Goal: Information Seeking & Learning: Learn about a topic

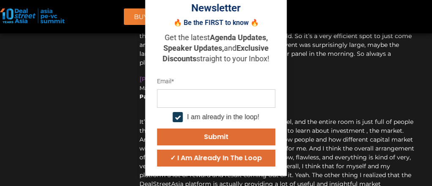
scroll to position [7707, 0]
click at [181, 108] on input "email" at bounding box center [216, 98] width 118 height 19
type input "**********"
click at [279, 139] on div "**********" at bounding box center [216, 78] width 125 height 178
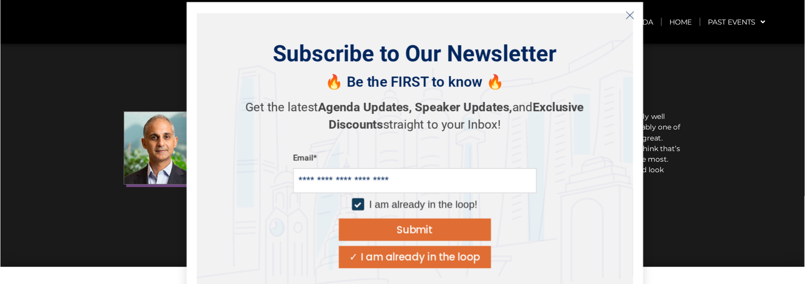
scroll to position [7305, 0]
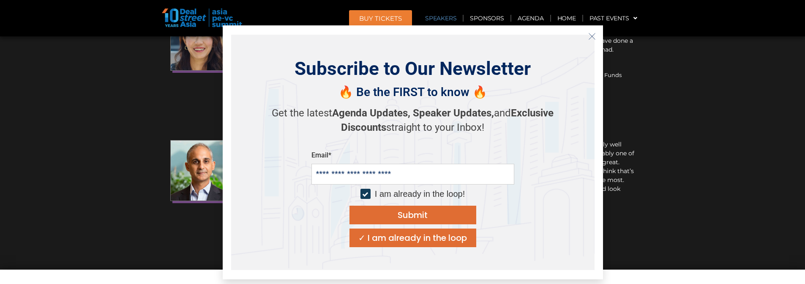
click at [432, 34] on icon "Close" at bounding box center [593, 37] width 8 height 8
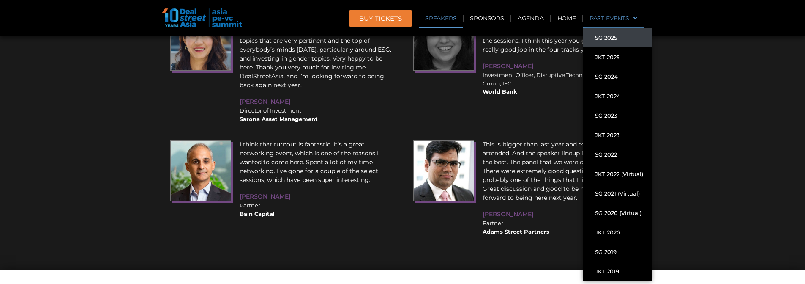
click at [432, 19] on link "Past Events" at bounding box center [613, 17] width 60 height 19
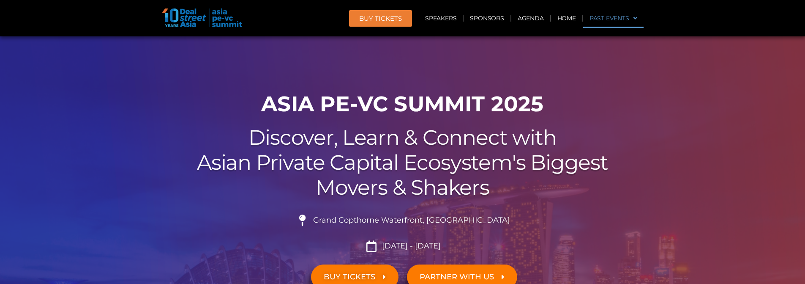
click at [432, 19] on link "Past Events" at bounding box center [613, 17] width 60 height 19
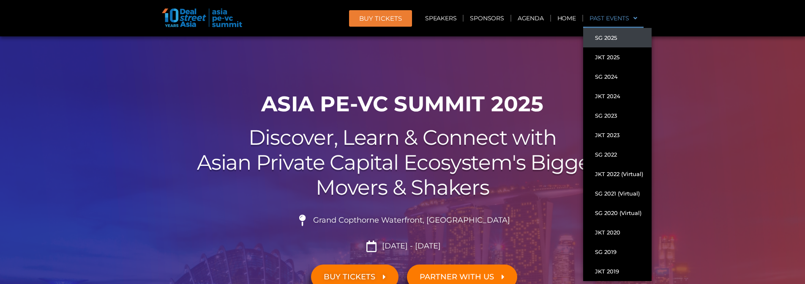
click at [432, 38] on link "SG 2025" at bounding box center [617, 37] width 68 height 19
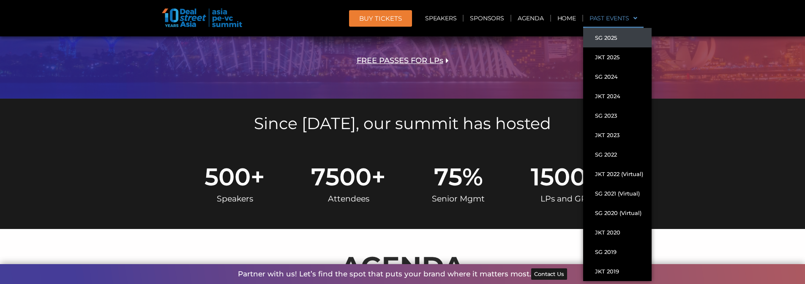
click at [605, 16] on link "Past Events" at bounding box center [613, 17] width 60 height 19
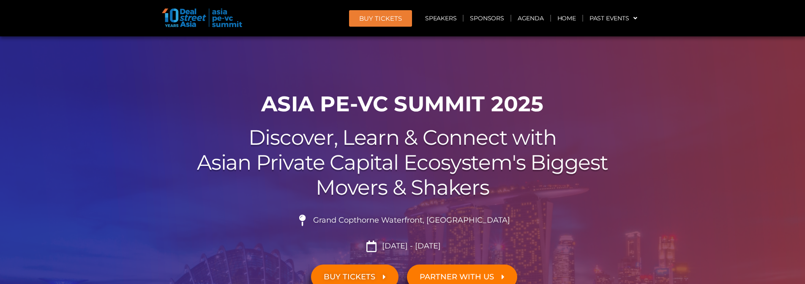
click at [606, 36] on header "BUY Tickets Speakers Sponsors Agenda Home Past Events SG 2025 JKT 2025 SG 2024 …" at bounding box center [402, 18] width 805 height 36
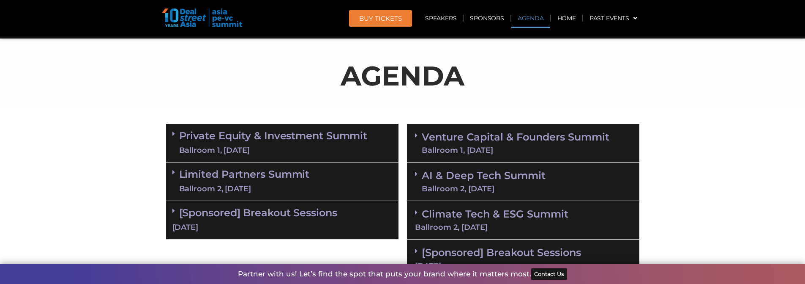
scroll to position [507, 0]
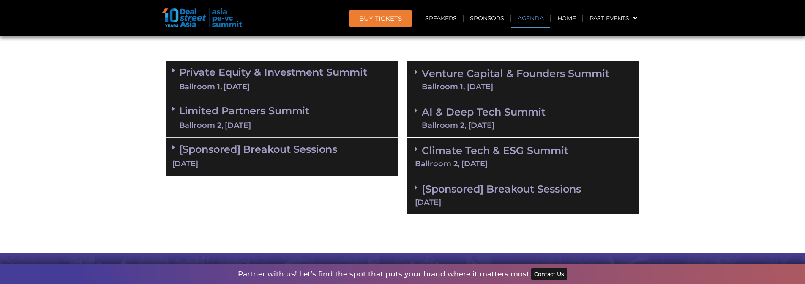
click at [292, 75] on link "Private Equity & Investment Summit Ballroom 1, 10 Sept" at bounding box center [273, 79] width 189 height 25
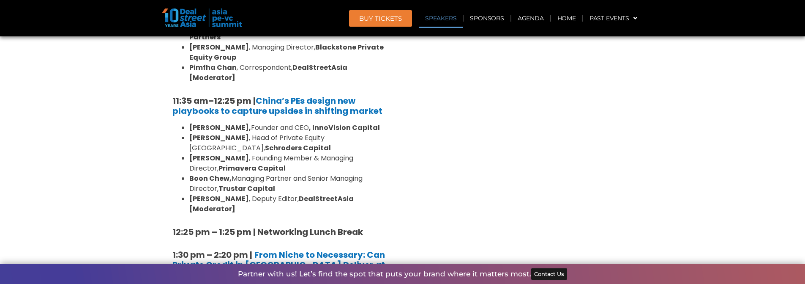
scroll to position [1015, 0]
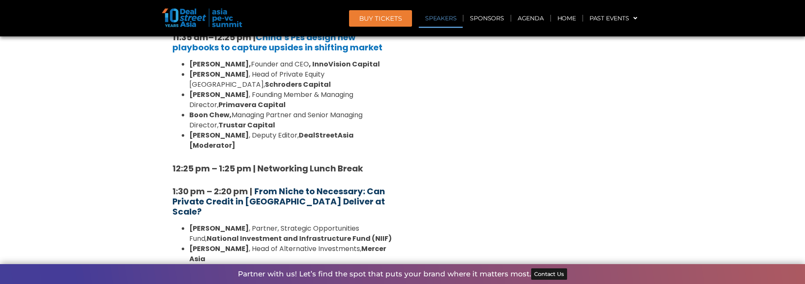
click at [309, 185] on strong "From Niche to Necessary: Can Private Credit in [GEOGRAPHIC_DATA] Deliver at Sca…" at bounding box center [278, 201] width 213 height 32
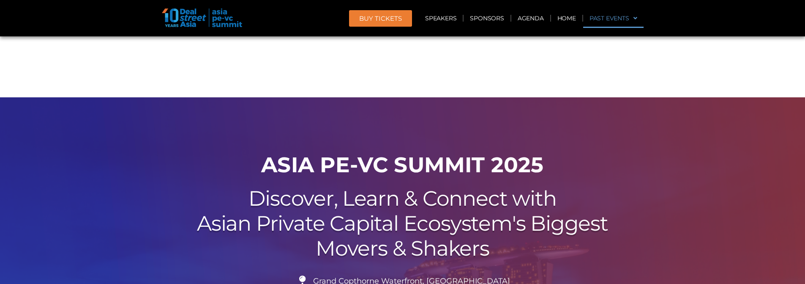
click at [619, 44] on div "BUY Tickets Speakers Sponsors Agenda Home Past Events SG 2025 JKT 2025 SG 2024 …" at bounding box center [402, 48] width 805 height 97
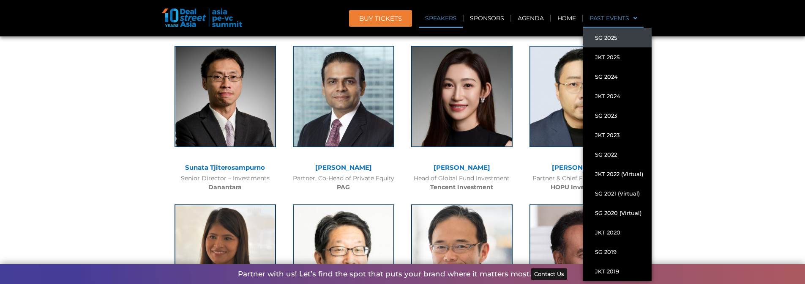
click at [629, 19] on link "Past Events" at bounding box center [613, 17] width 60 height 19
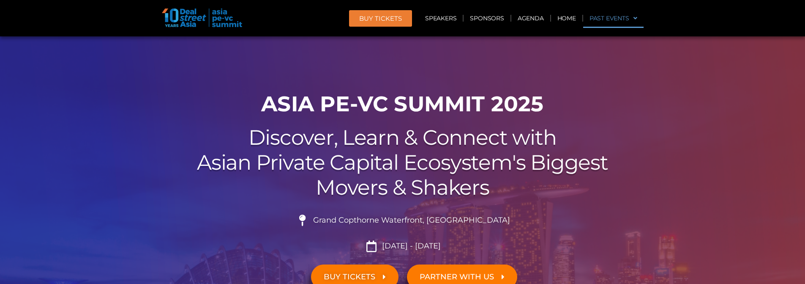
click at [634, 14] on span at bounding box center [634, 18] width 8 height 14
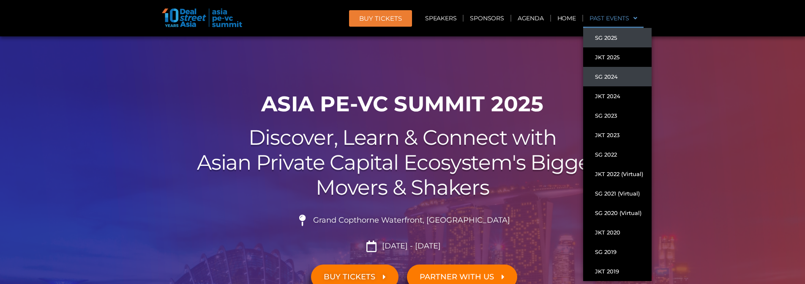
click at [608, 77] on link "SG 2024" at bounding box center [617, 76] width 68 height 19
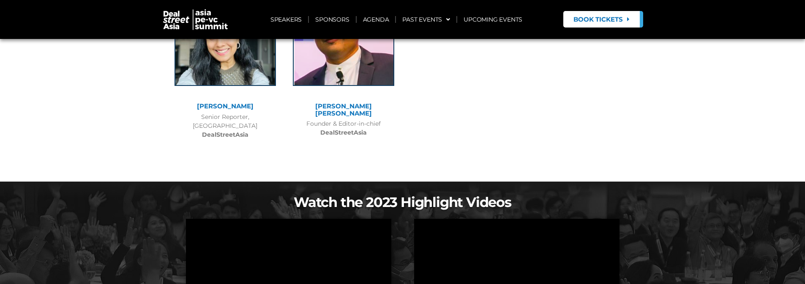
scroll to position [5863, 0]
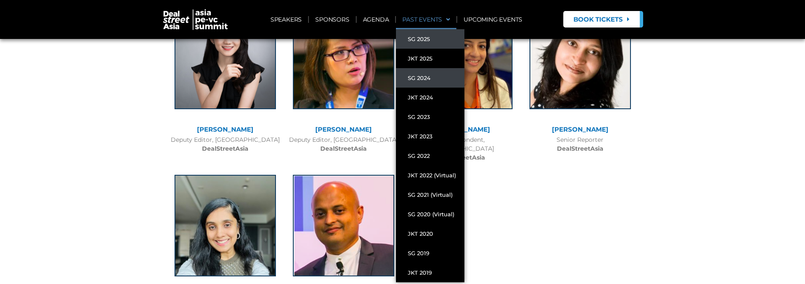
click at [428, 40] on link "SG 2025" at bounding box center [430, 38] width 68 height 19
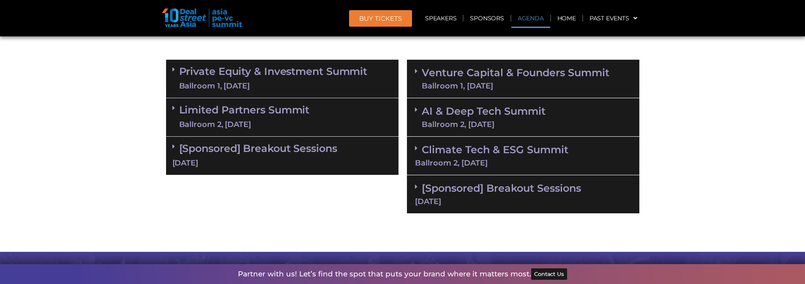
scroll to position [508, 0]
click at [128, 201] on section "Private Equity & Investment Summit Ballroom 1, [DATE] 8:00 am – 9:00 am | Regis…" at bounding box center [402, 136] width 805 height 162
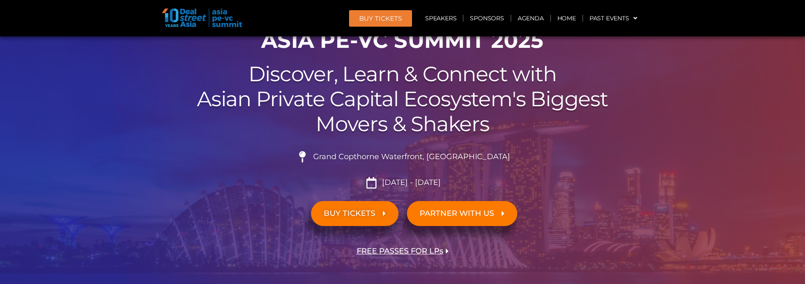
scroll to position [507, 0]
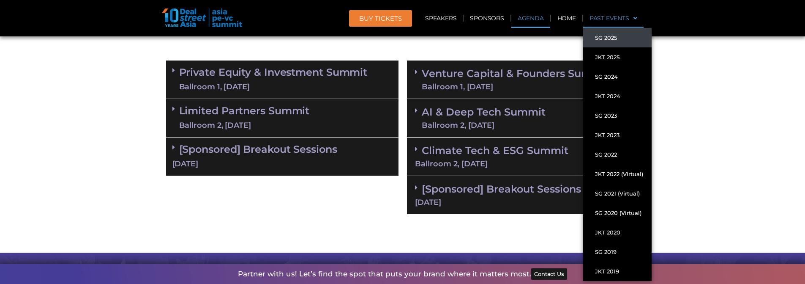
click at [704, 72] on section "Private Equity & Investment Summit Ballroom 1, [DATE] 8:00 am – 9:00 am | Regis…" at bounding box center [402, 137] width 805 height 162
